Goal: Task Accomplishment & Management: Manage account settings

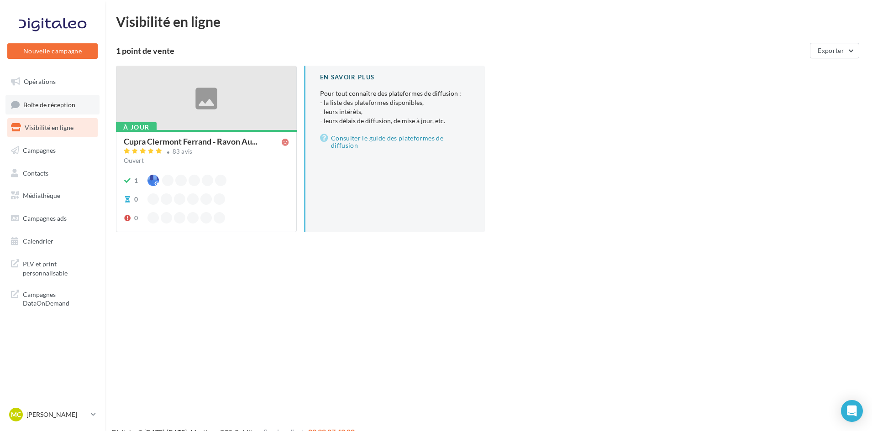
click at [39, 108] on span "Boîte de réception" at bounding box center [49, 104] width 52 height 8
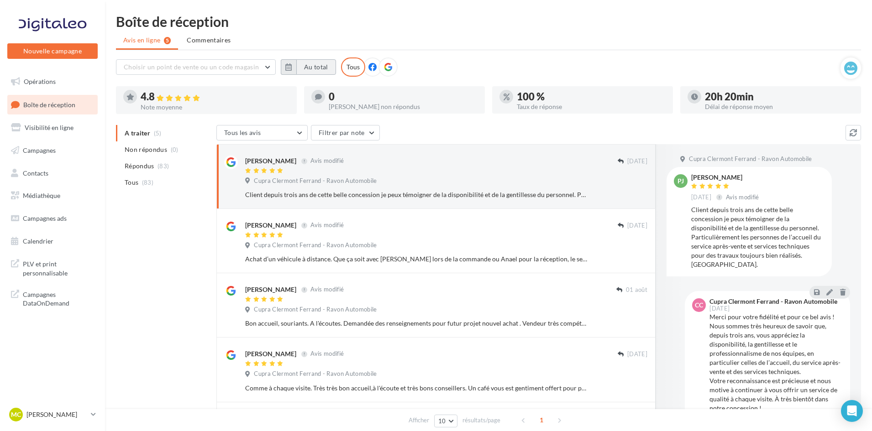
click at [296, 73] on button "Au total" at bounding box center [316, 67] width 40 height 16
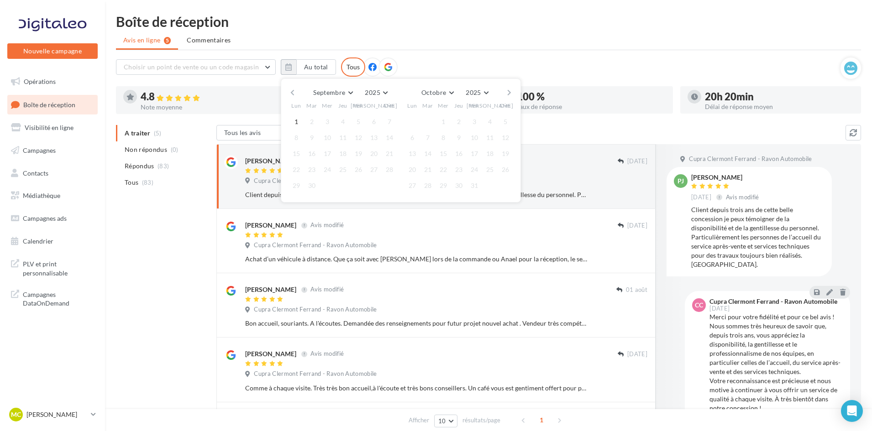
click at [293, 92] on button "button" at bounding box center [292, 92] width 8 height 13
click at [359, 119] on button "1" at bounding box center [358, 122] width 14 height 14
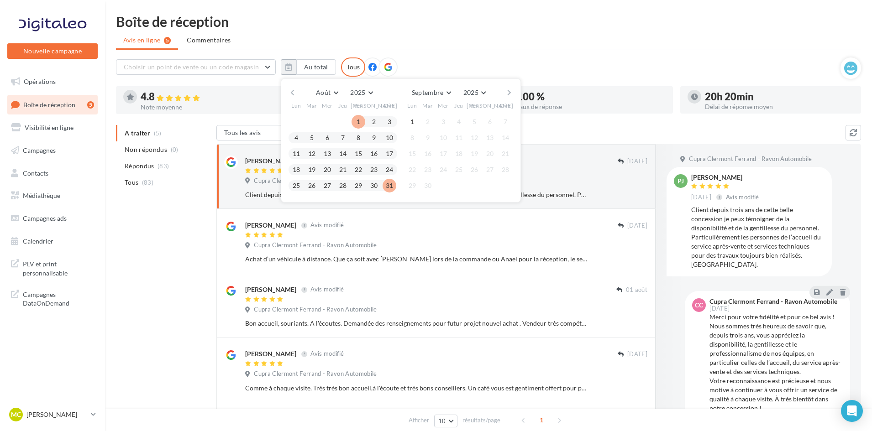
click at [388, 182] on button "31" at bounding box center [389, 186] width 14 height 14
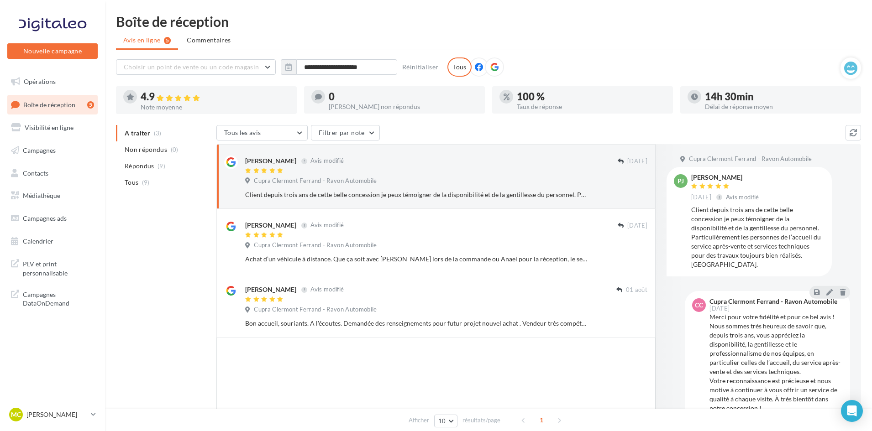
click at [140, 192] on div "A traiter (3) Non répondus (0) Répondus (9) Tous (9)" at bounding box center [166, 165] width 100 height 80
click at [140, 187] on li "Tous (9)" at bounding box center [164, 182] width 97 height 16
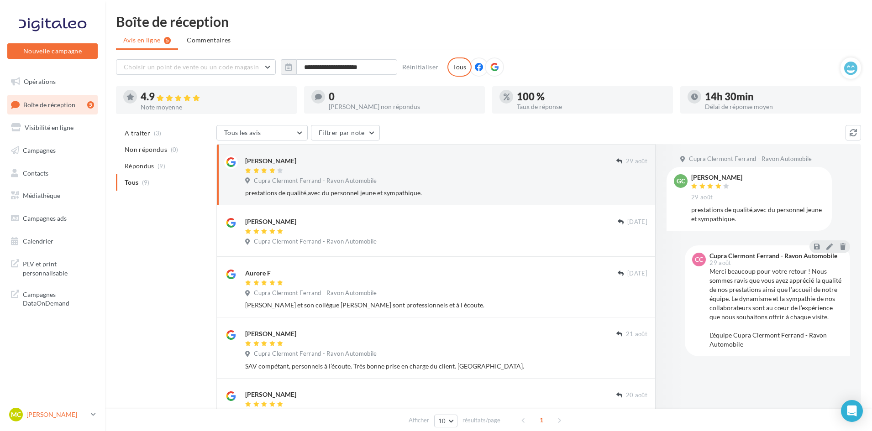
click at [72, 416] on p "[PERSON_NAME]" at bounding box center [56, 414] width 61 height 9
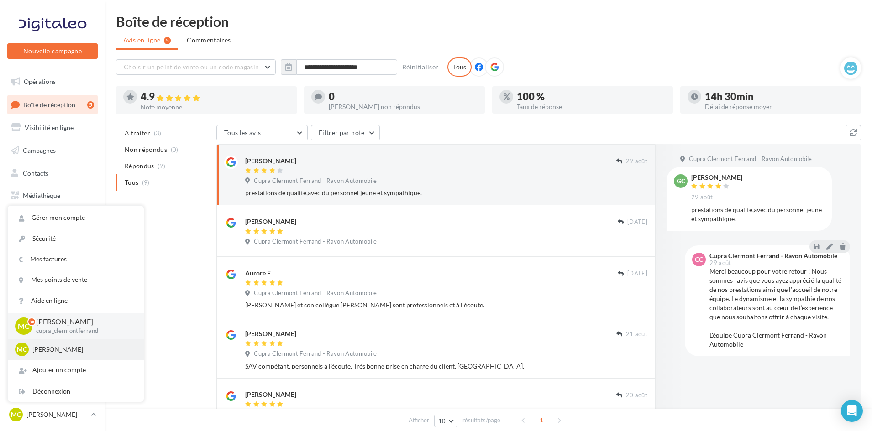
click at [66, 355] on div "MC Marie-Céline VIALLA cupra_saintetienne" at bounding box center [75, 350] width 121 height 14
